Goal: Transaction & Acquisition: Purchase product/service

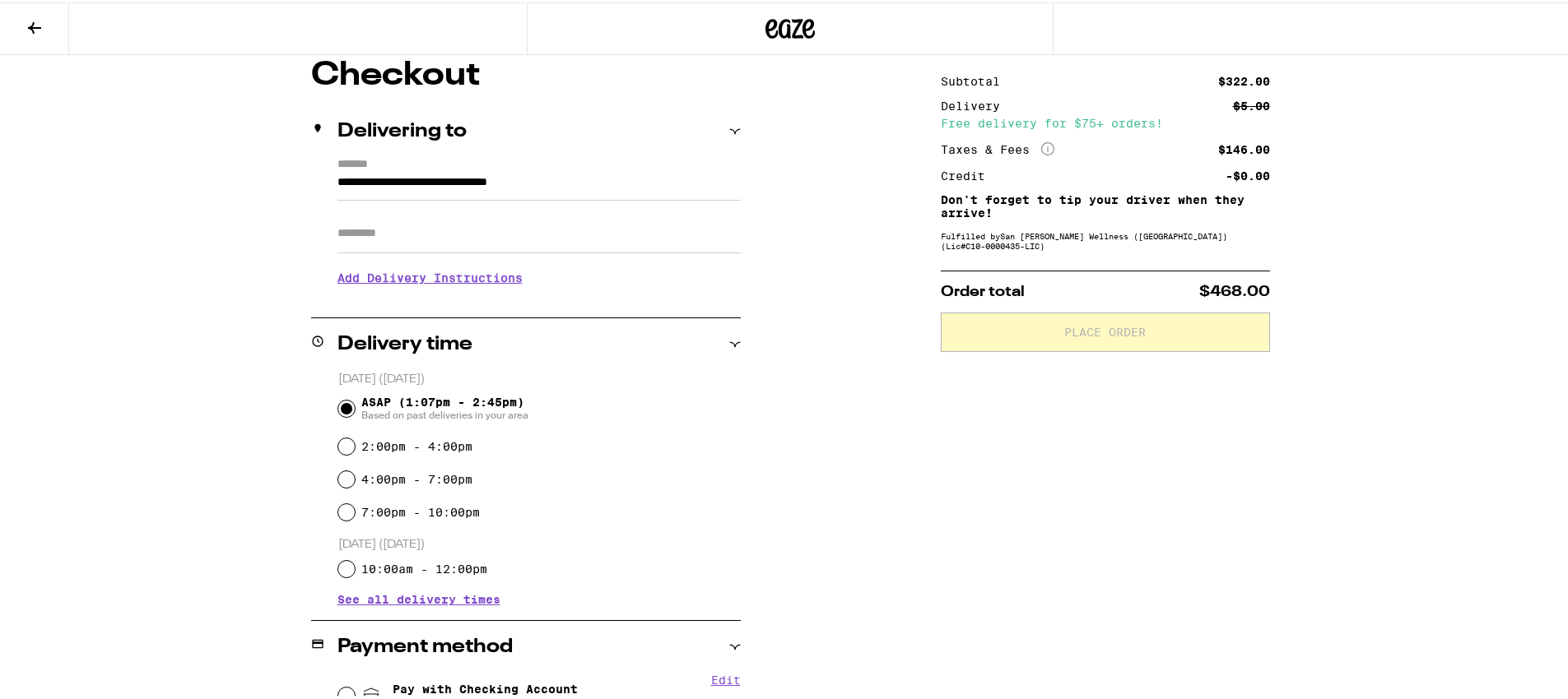
scroll to position [145, 0]
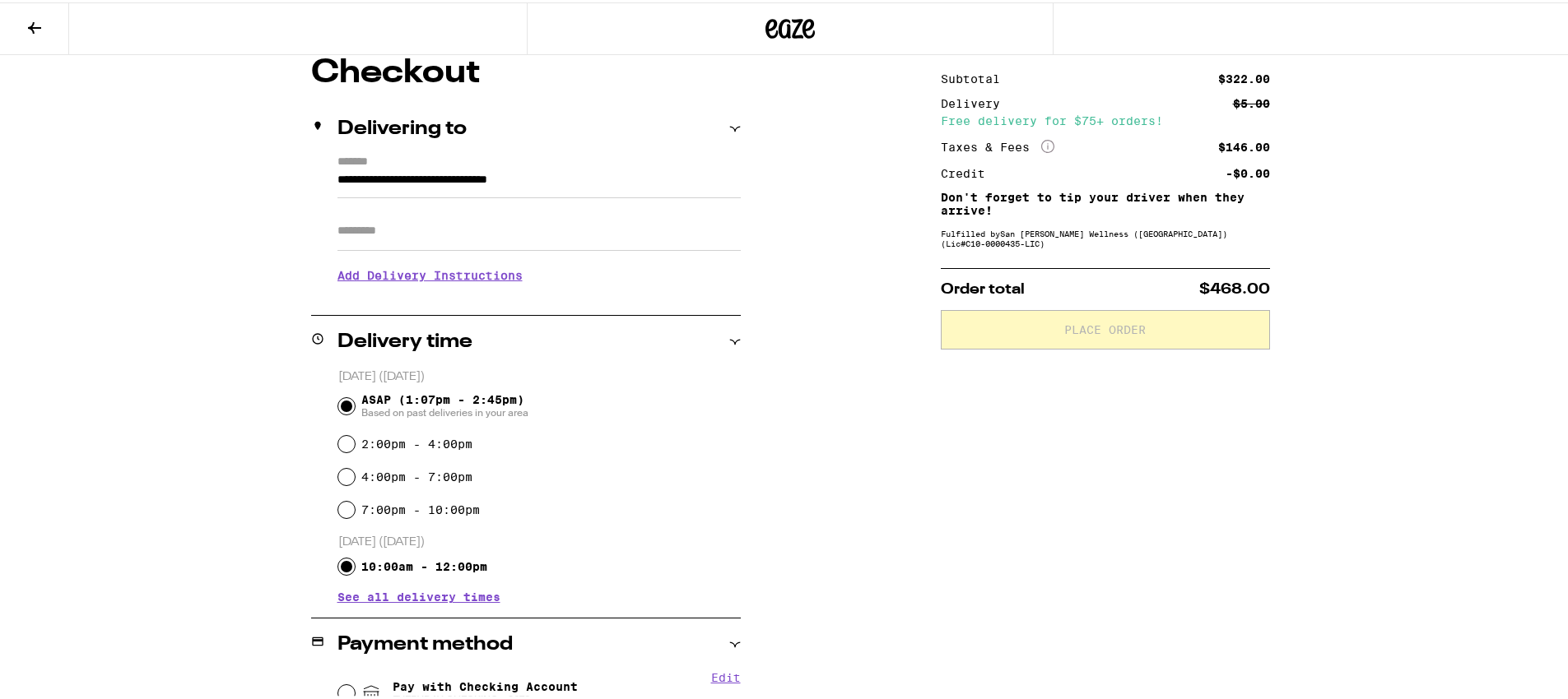
click at [341, 566] on input "10:00am - 12:00pm" at bounding box center [346, 564] width 16 height 16
radio input "true"
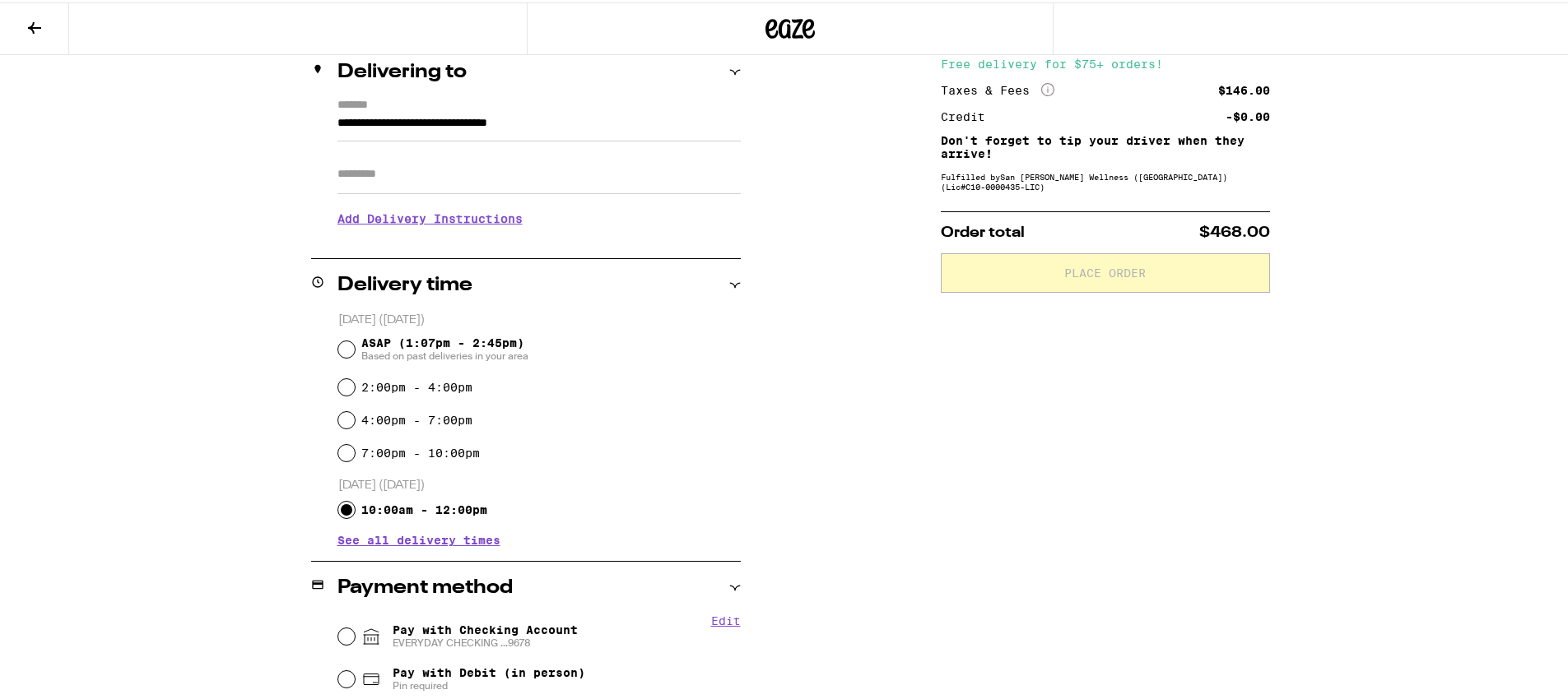
scroll to position [434, 0]
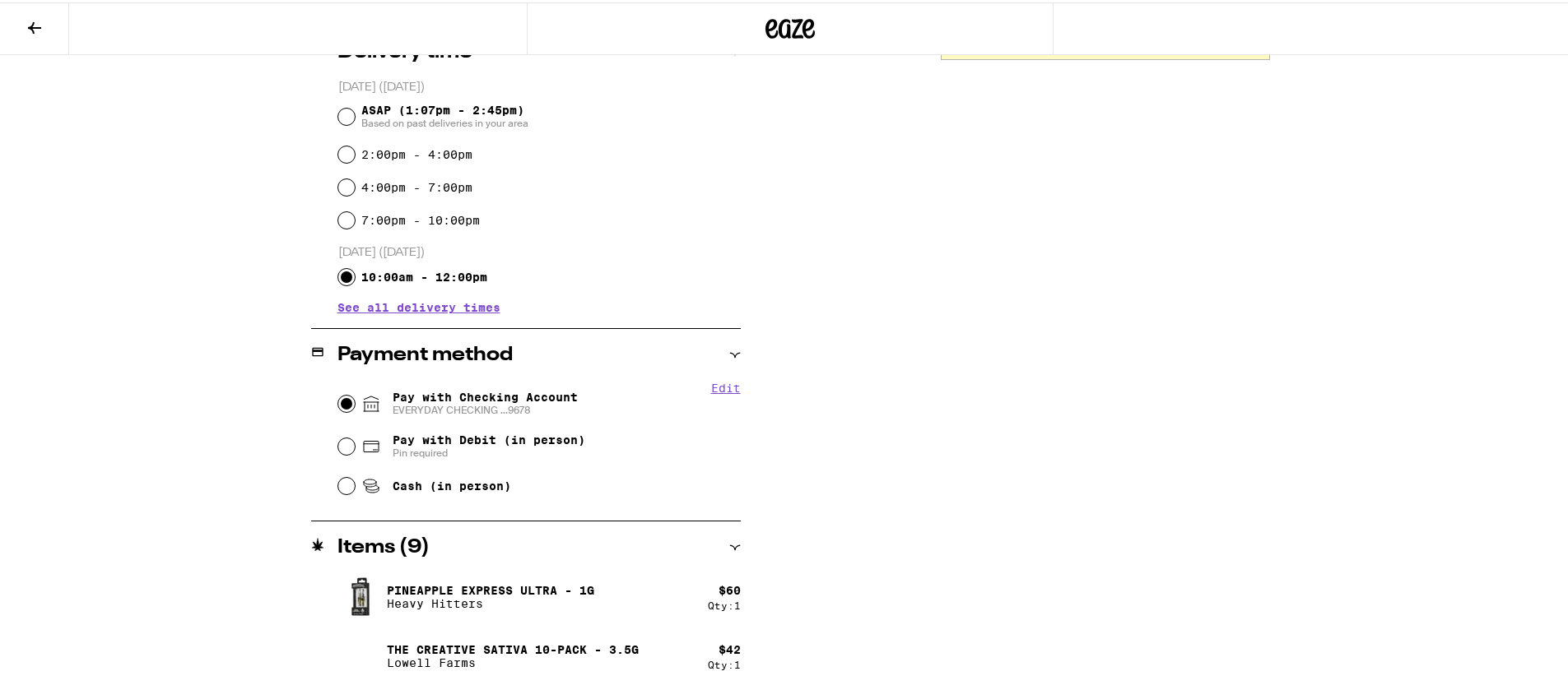
click at [341, 405] on input "Pay with Checking Account EVERYDAY CHECKING ...9678" at bounding box center [346, 401] width 16 height 16
radio input "true"
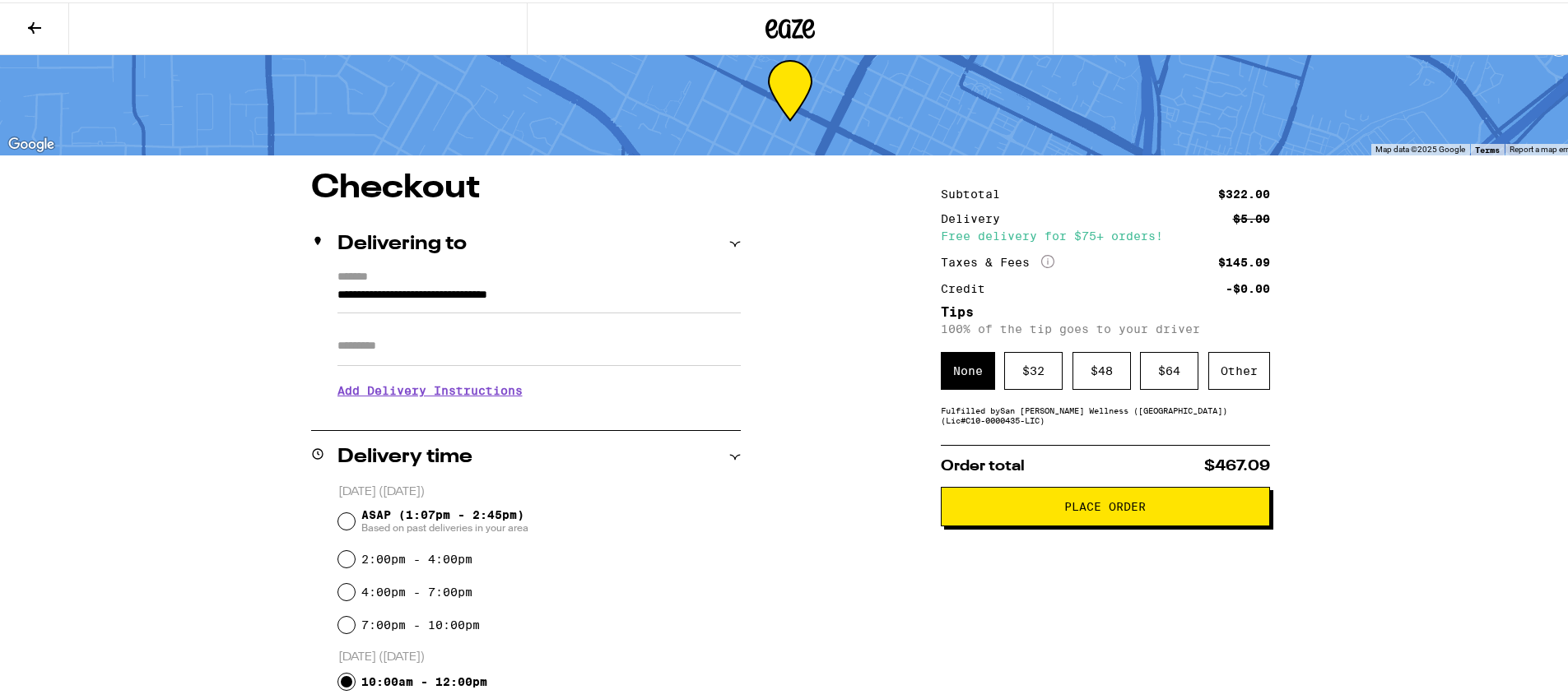
scroll to position [19, 0]
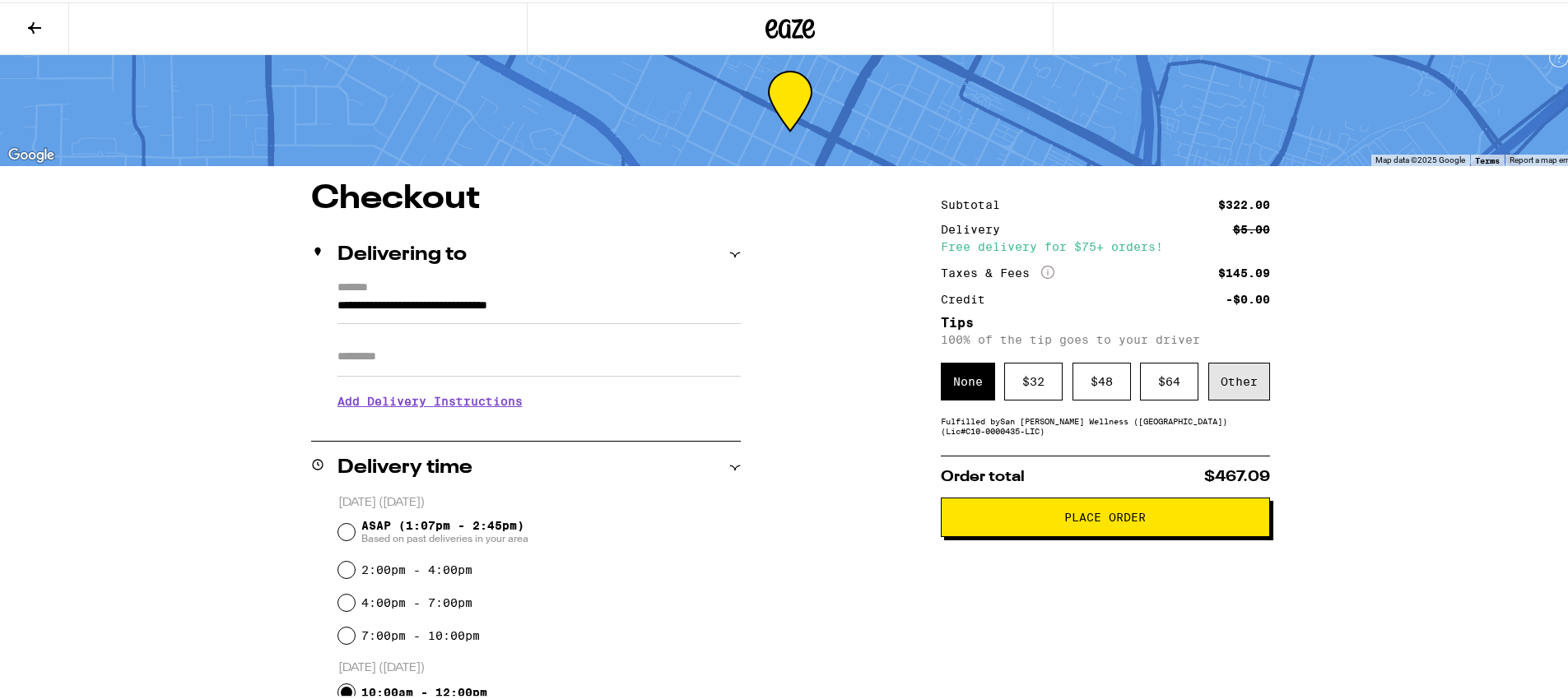
click at [1229, 381] on div "Other" at bounding box center [1239, 380] width 62 height 38
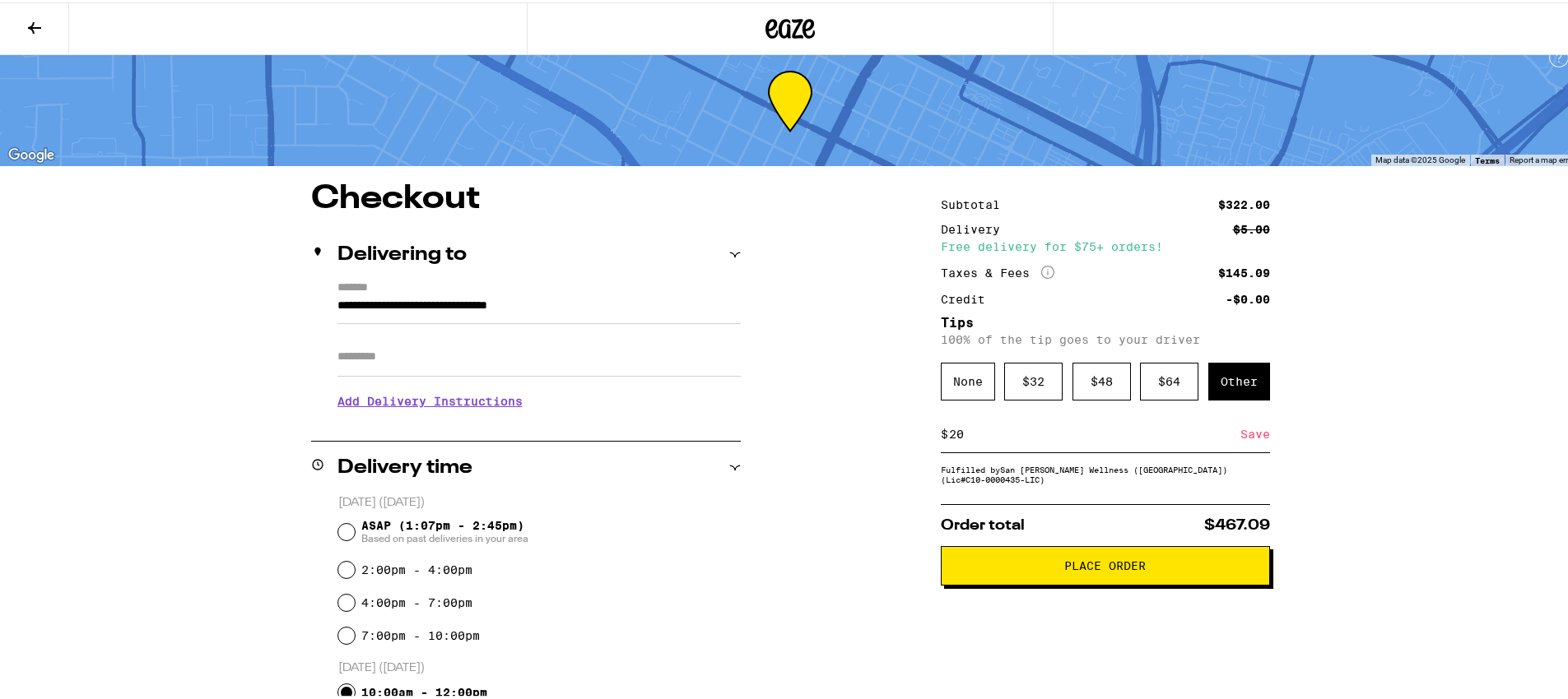
type input "20"
click at [1247, 438] on div "Save" at bounding box center [1255, 432] width 30 height 36
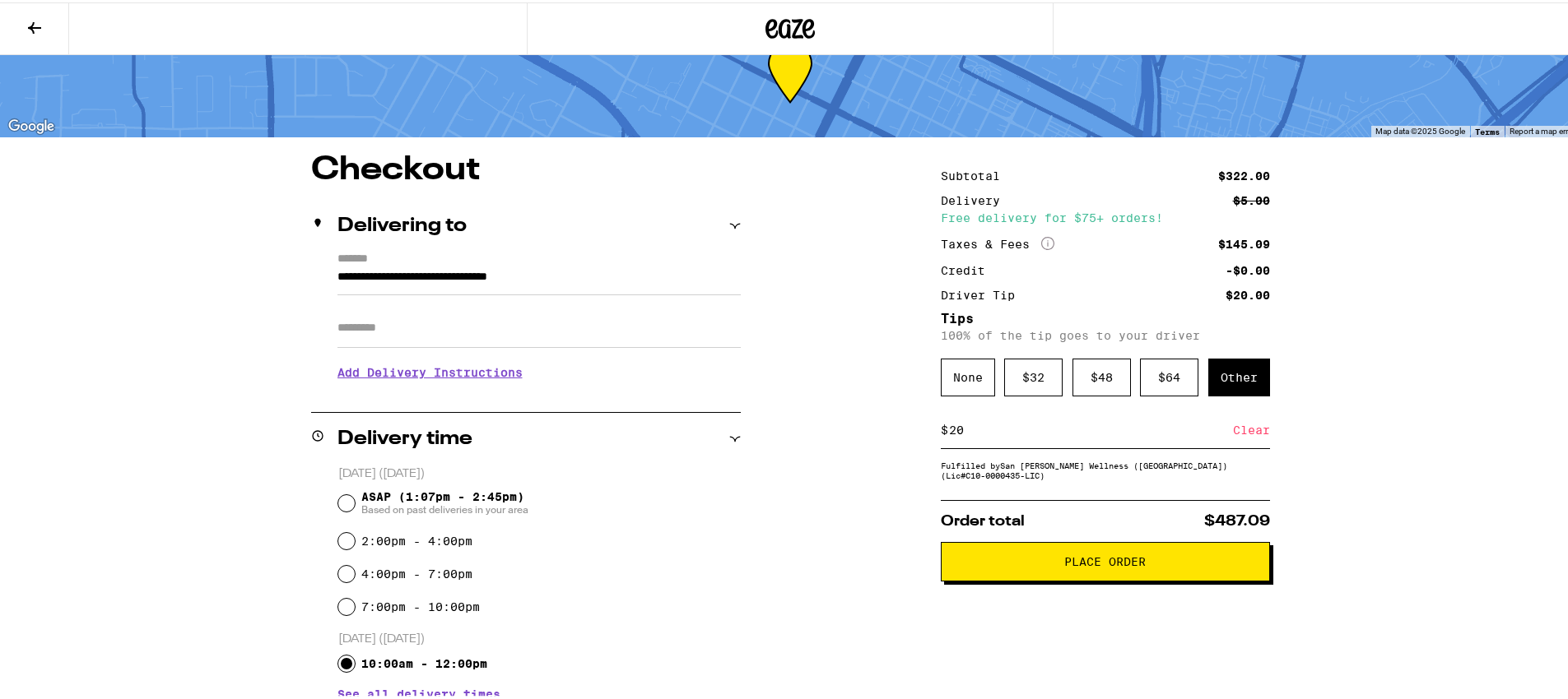
scroll to position [312, 0]
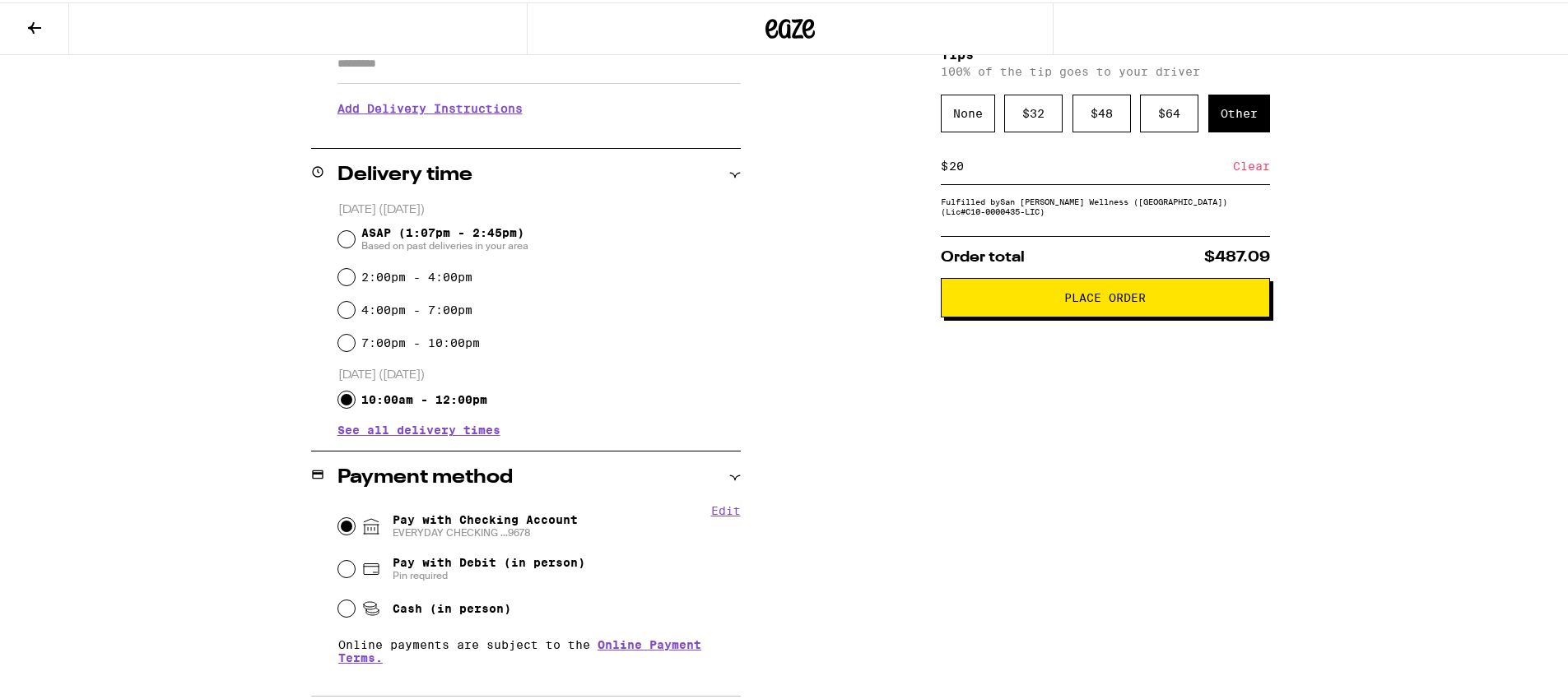
click at [1089, 301] on span "Place Order" at bounding box center [1105, 295] width 81 height 12
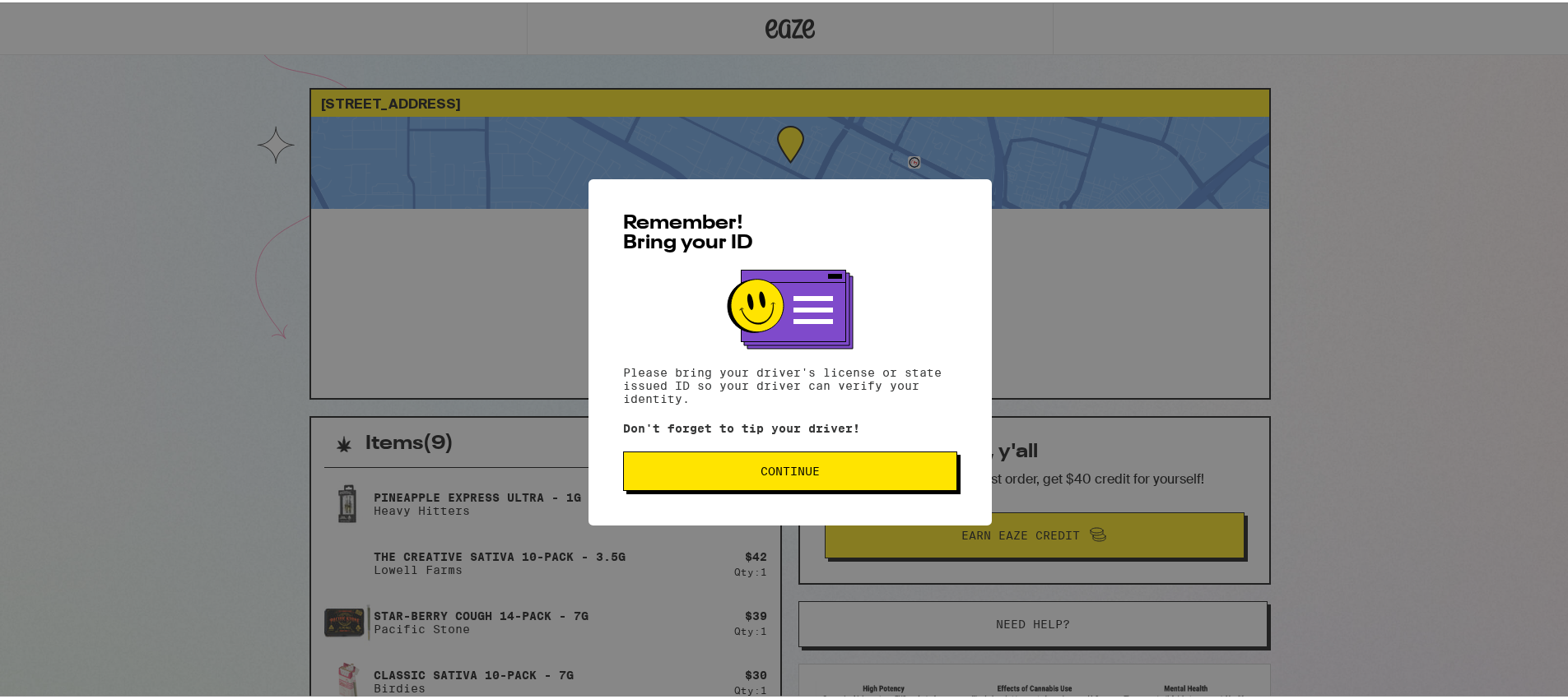
click at [773, 471] on span "Continue" at bounding box center [789, 469] width 59 height 12
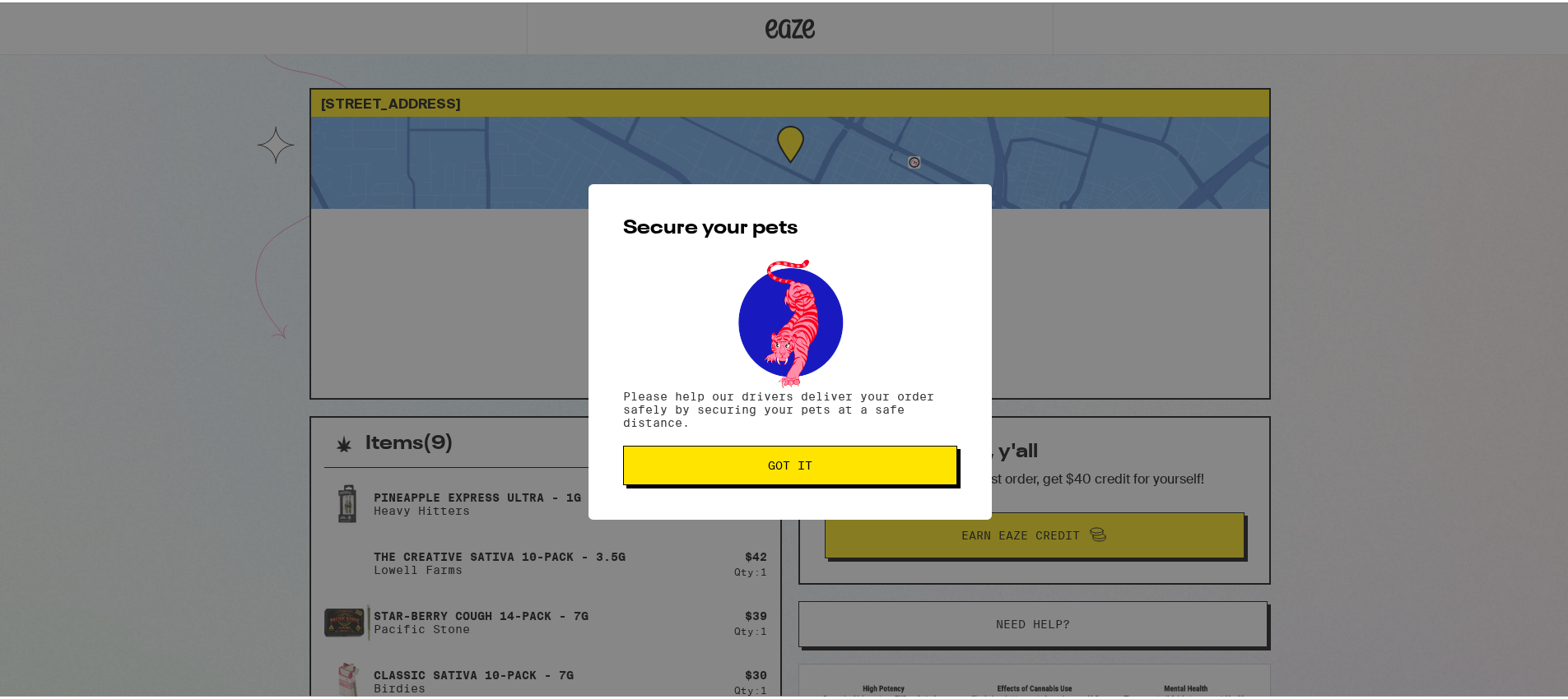
click at [773, 469] on span "Got it" at bounding box center [789, 462] width 45 height 12
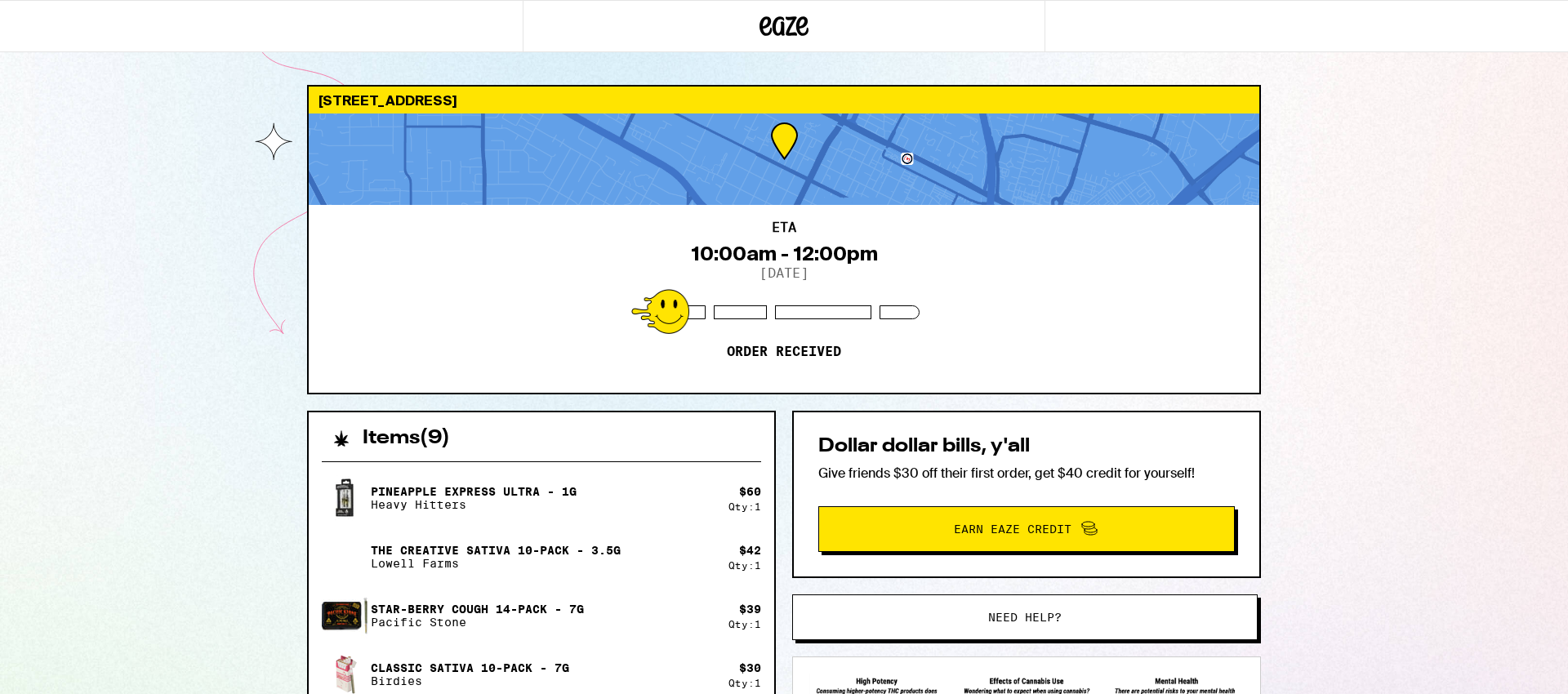
click at [1370, 364] on div "[STREET_ADDRESS] 10:00am - 12:00pm [DATE] Order received Items ( 9 ) Pineapple …" at bounding box center [784, 628] width 1568 height 1256
